Goal: Task Accomplishment & Management: Use online tool/utility

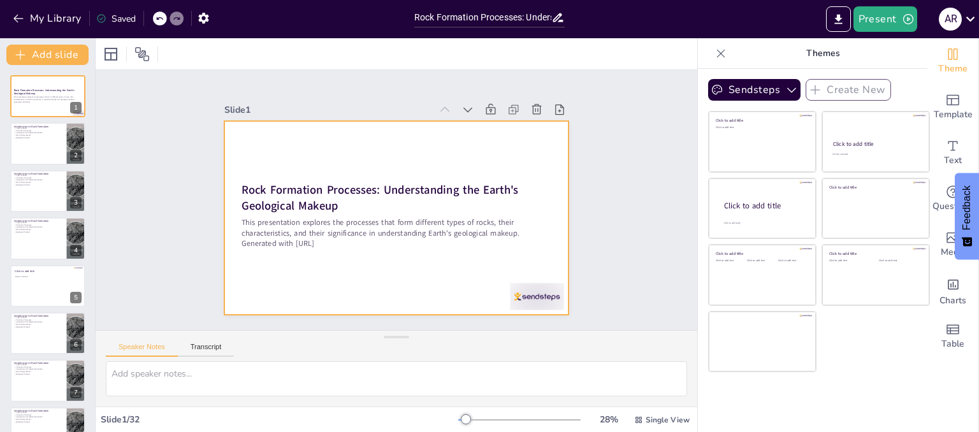
checkbox input "true"
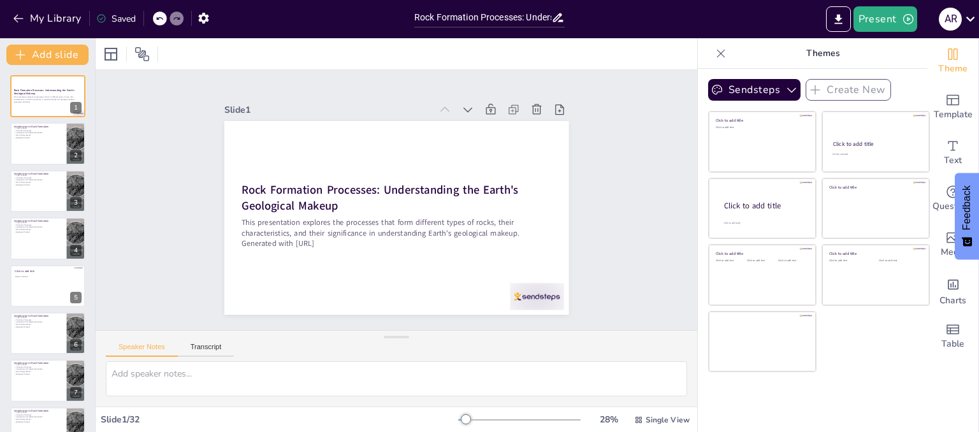
checkbox input "true"
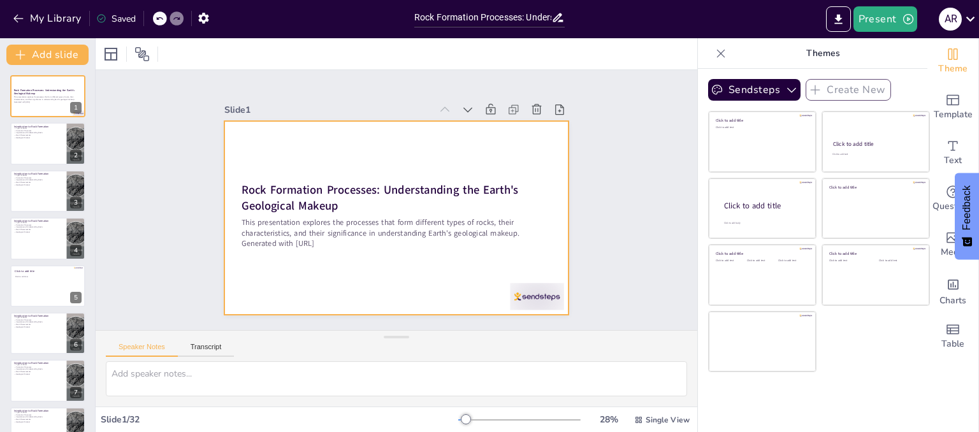
checkbox input "true"
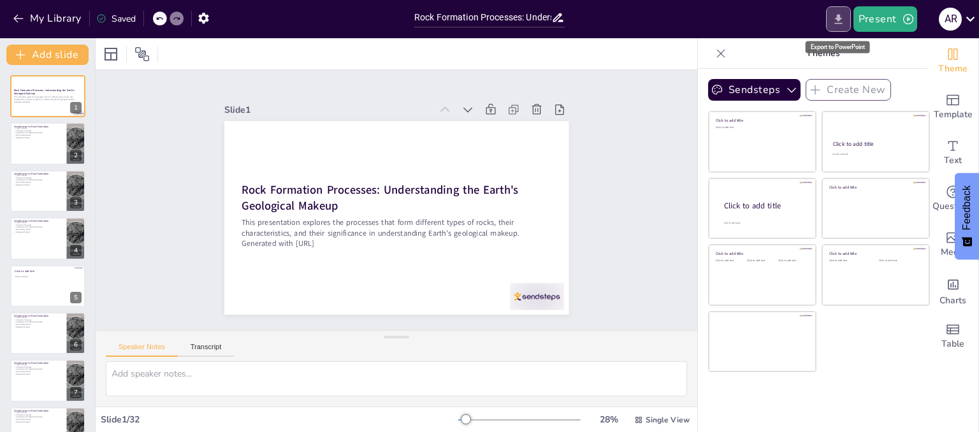
click at [842, 19] on icon "Export to PowerPoint" at bounding box center [838, 19] width 13 height 13
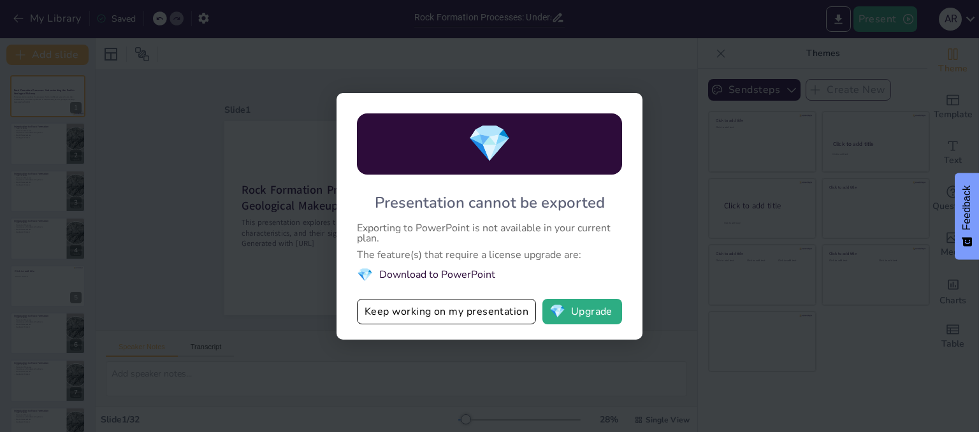
click at [667, 60] on div "💎 Presentation cannot be exported Exporting to PowerPoint is not available in y…" at bounding box center [489, 216] width 979 height 432
click at [943, 48] on div "💎 Presentation cannot be exported Exporting to PowerPoint is not available in y…" at bounding box center [489, 216] width 979 height 432
click at [428, 312] on button "Keep working on my presentation" at bounding box center [446, 311] width 179 height 25
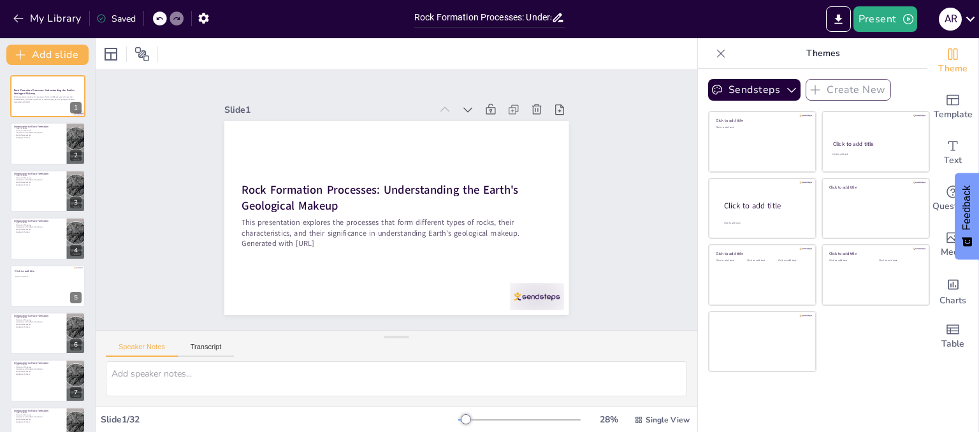
checkbox input "true"
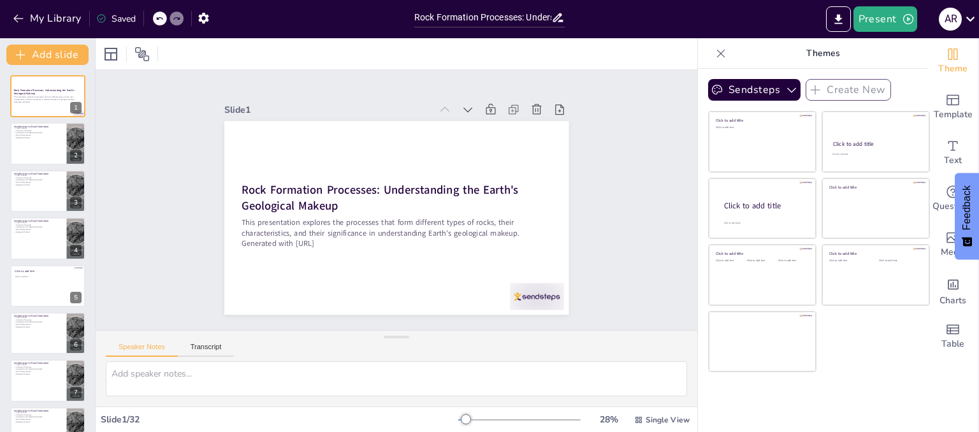
checkbox input "true"
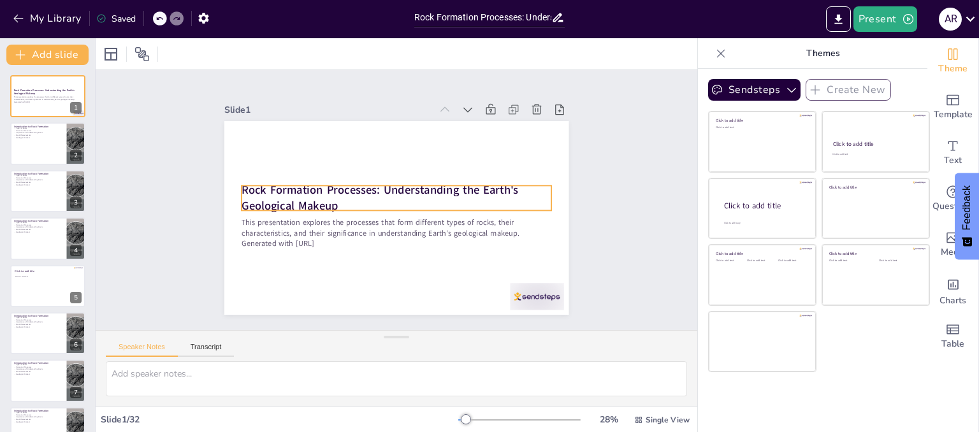
checkbox input "true"
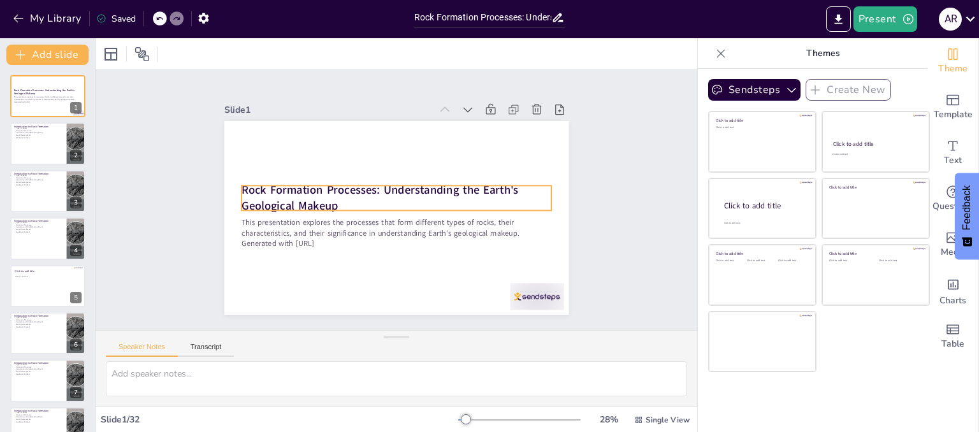
checkbox input "true"
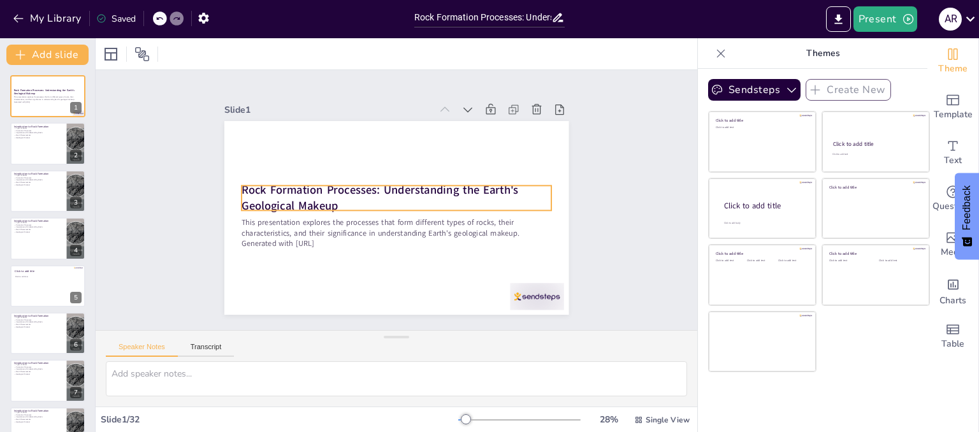
checkbox input "true"
